Goal: Transaction & Acquisition: Purchase product/service

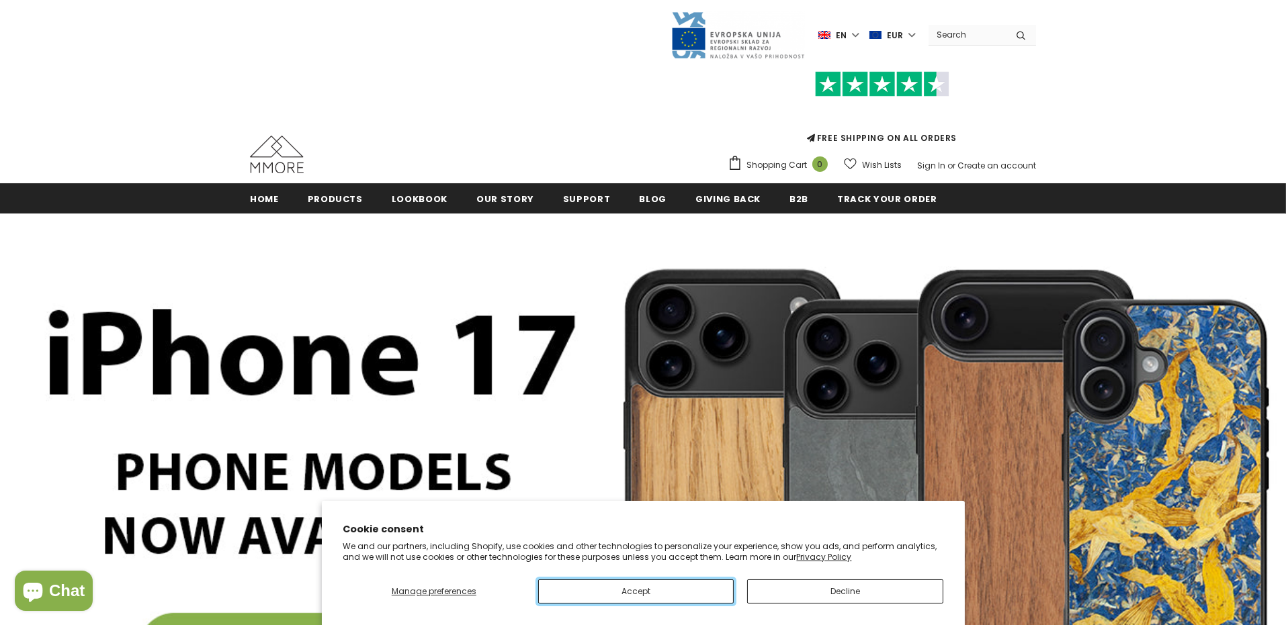
click at [676, 582] on button "Accept" at bounding box center [635, 592] width 195 height 24
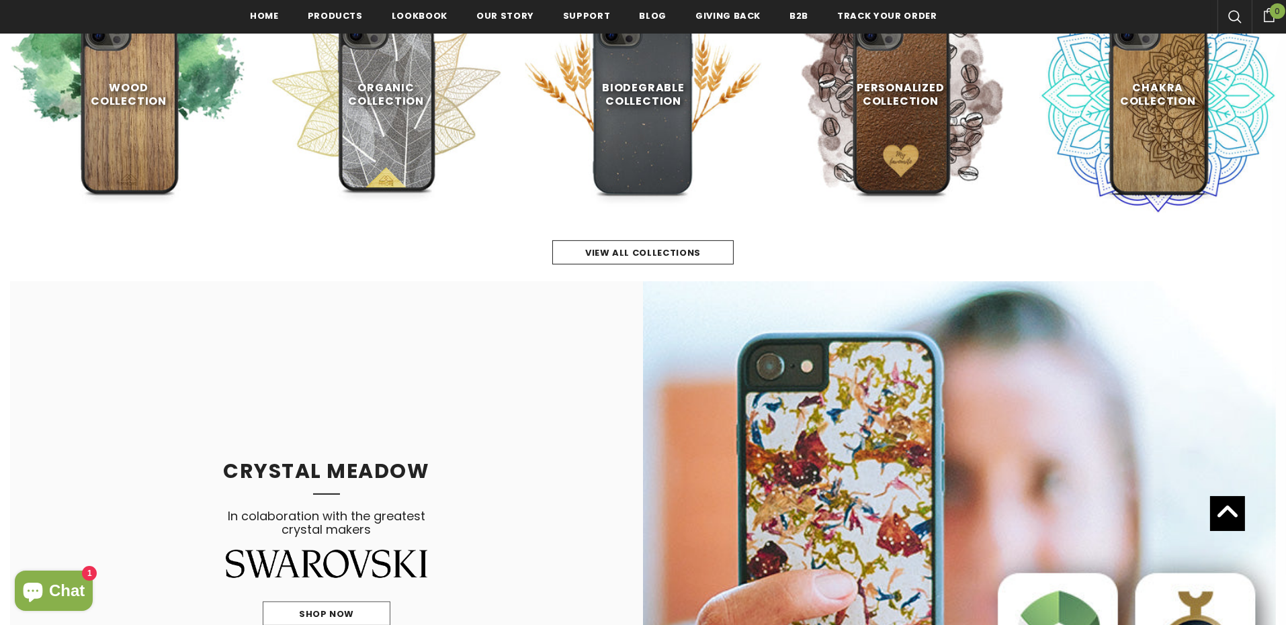
scroll to position [700, 0]
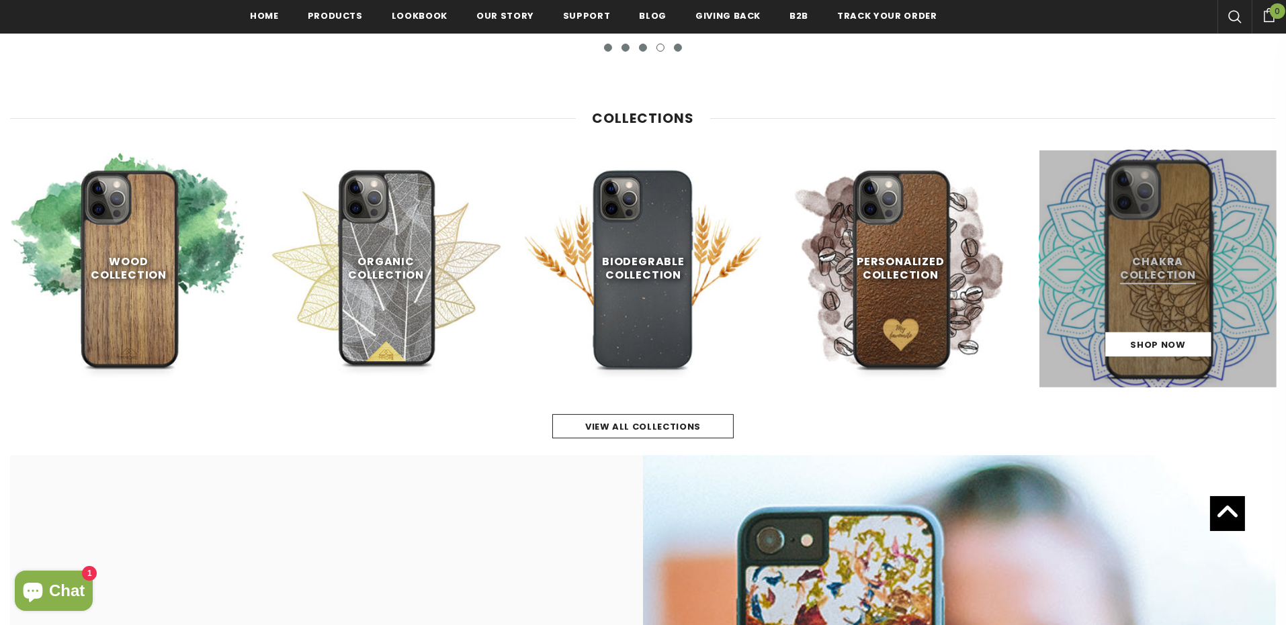
click at [1178, 230] on link at bounding box center [1157, 268] width 237 height 237
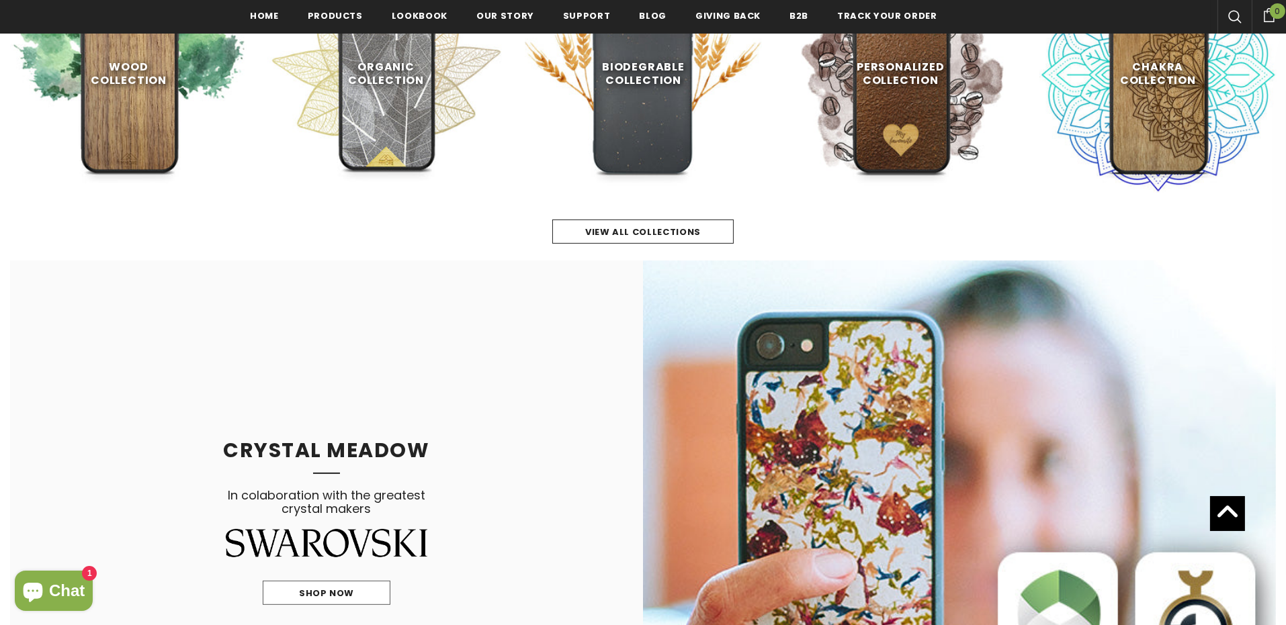
scroll to position [372, 0]
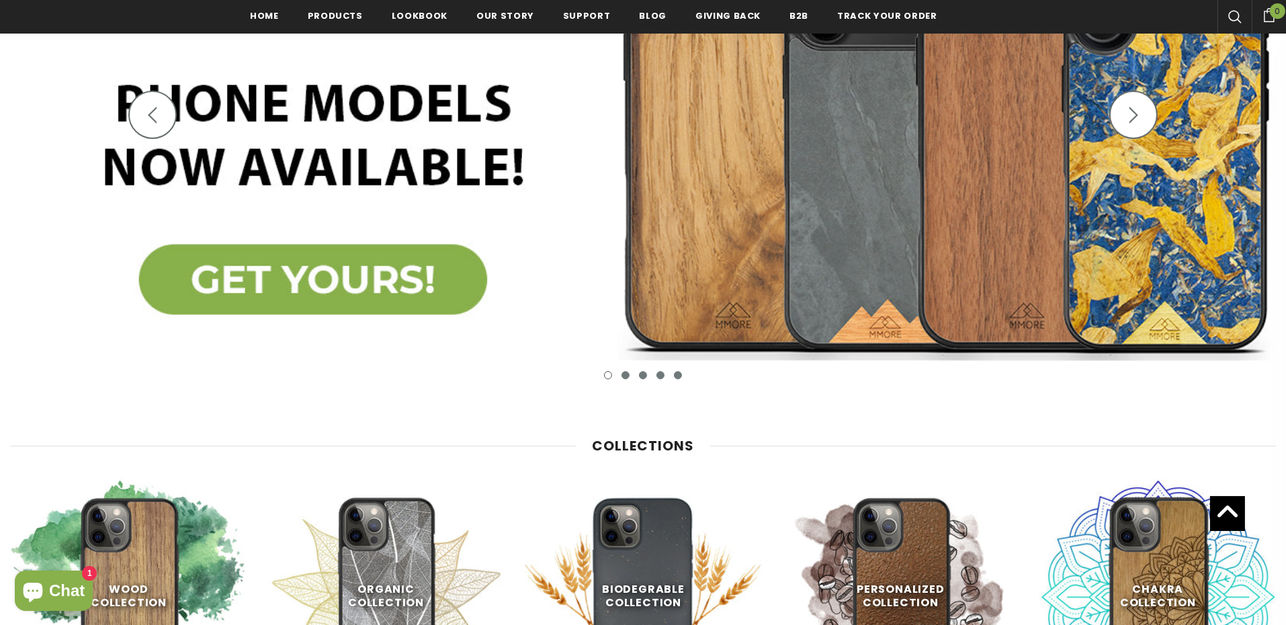
click at [365, 274] on img at bounding box center [643, 126] width 1286 height 563
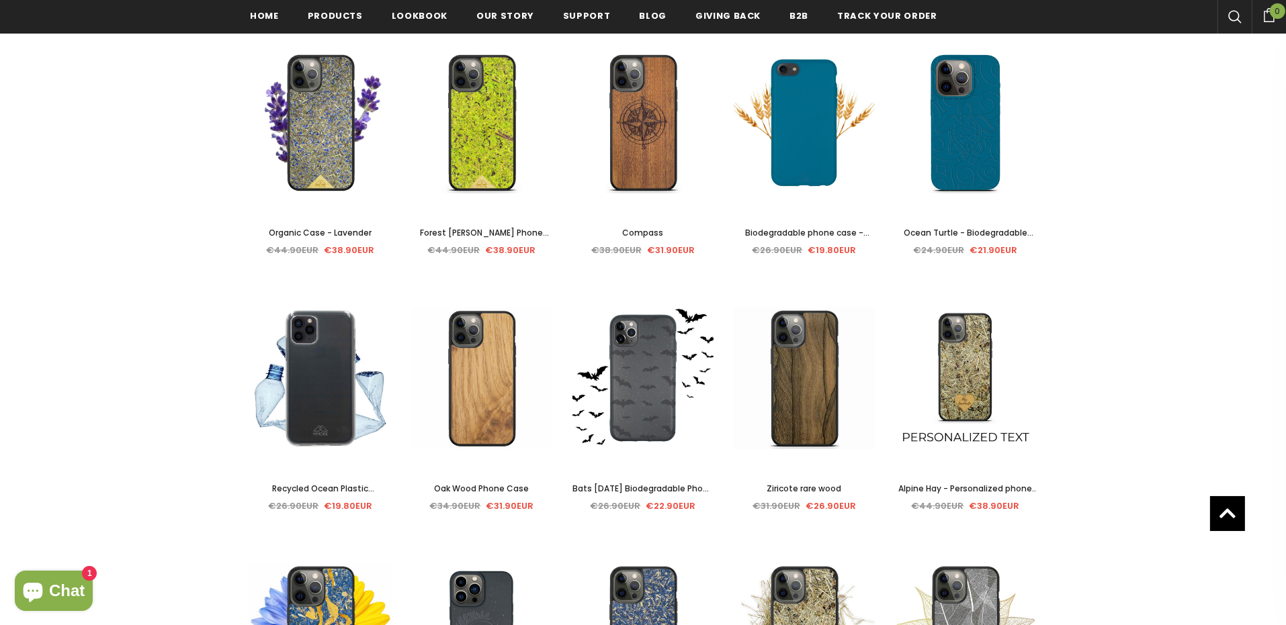
scroll to position [525, 0]
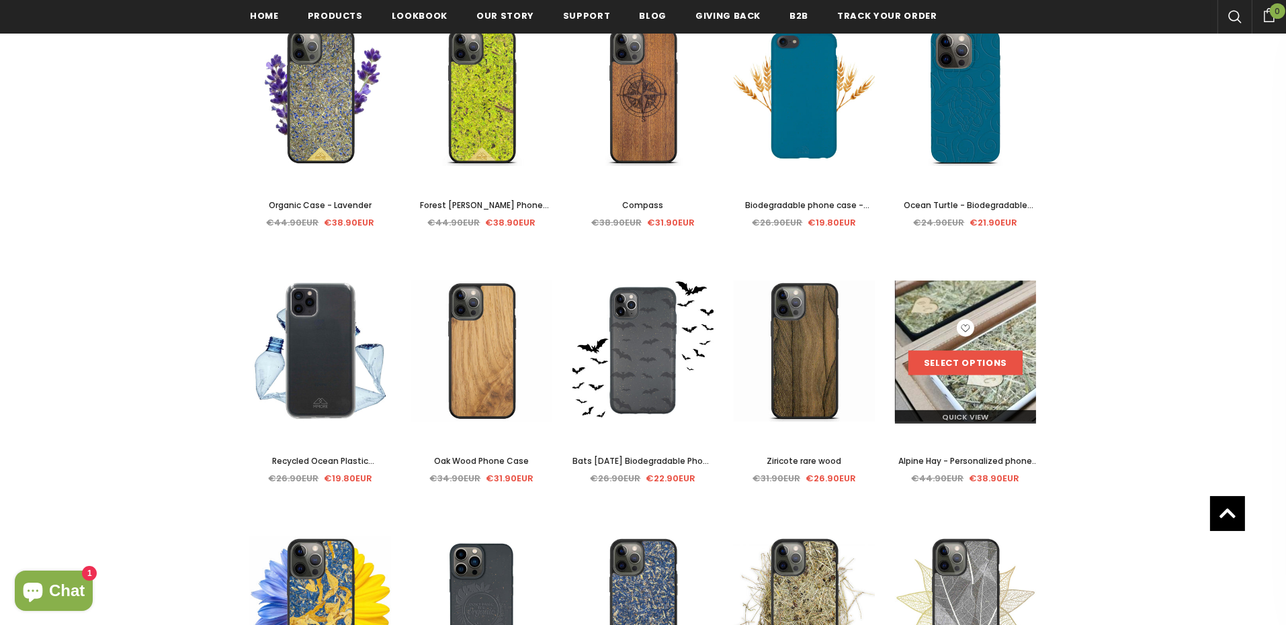
click at [965, 364] on link "Select options" at bounding box center [965, 363] width 114 height 24
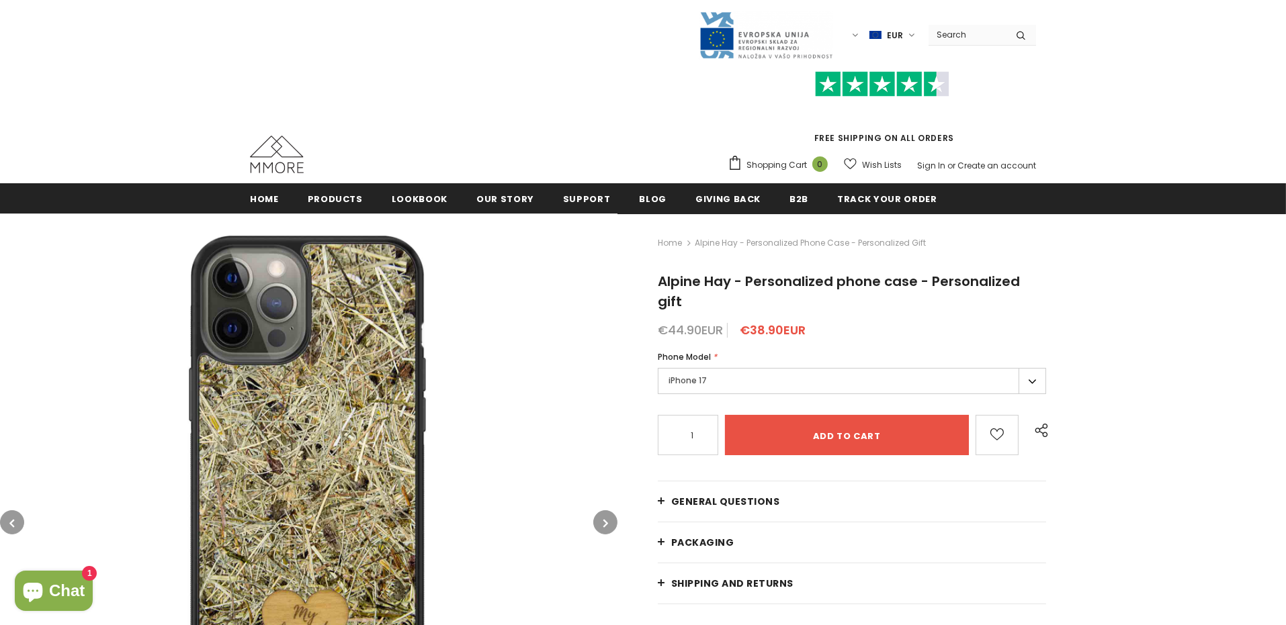
click at [969, 386] on label "iPhone 17" at bounding box center [852, 381] width 388 height 26
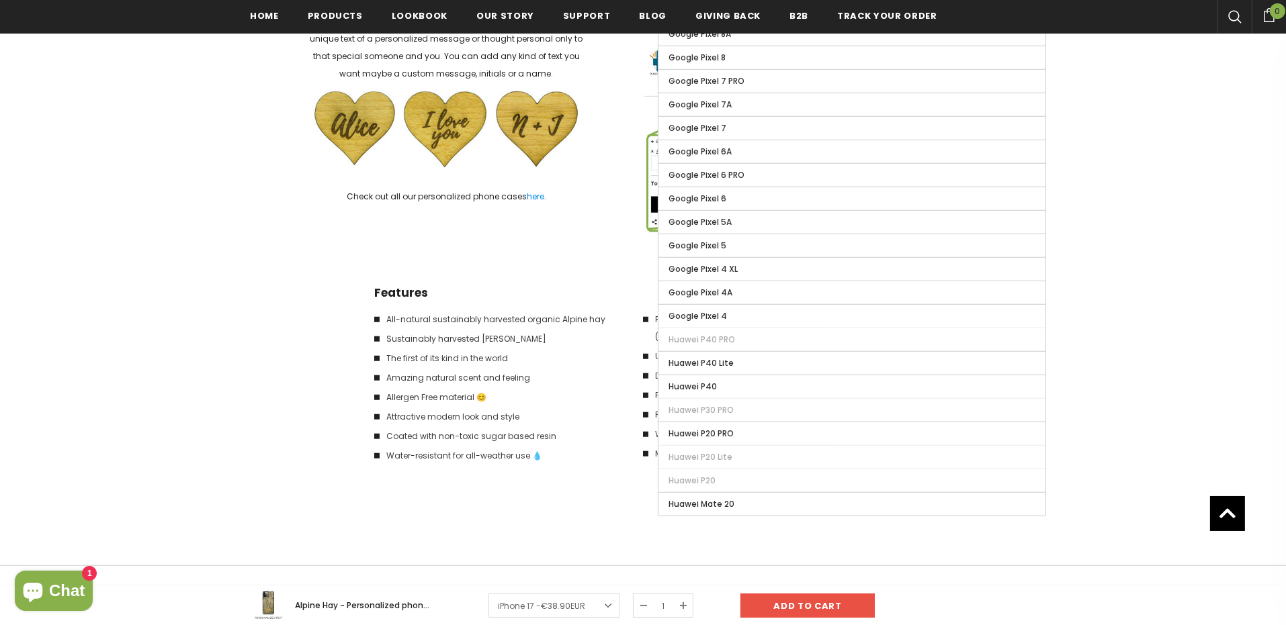
scroll to position [2267, 0]
